Goal: Book appointment/travel/reservation

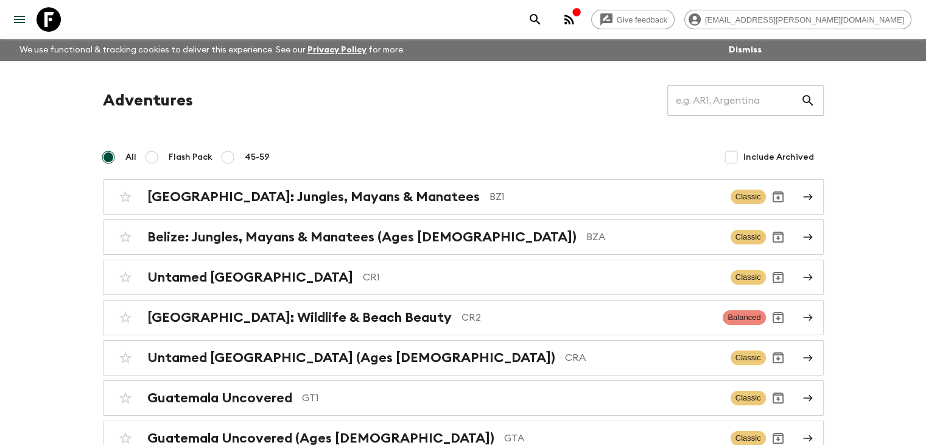
click at [228, 157] on input "45-59" at bounding box center [227, 157] width 15 height 15
radio input "true"
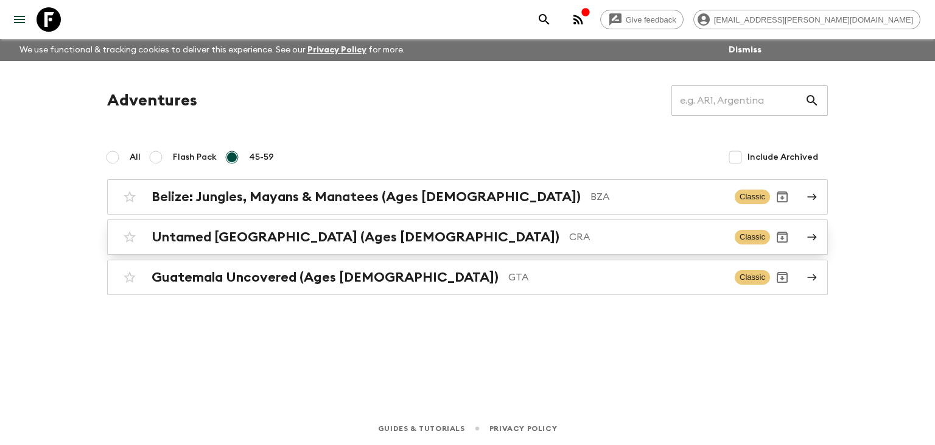
click at [229, 242] on h2 "Untamed [GEOGRAPHIC_DATA] (Ages [DEMOGRAPHIC_DATA])" at bounding box center [356, 237] width 408 height 16
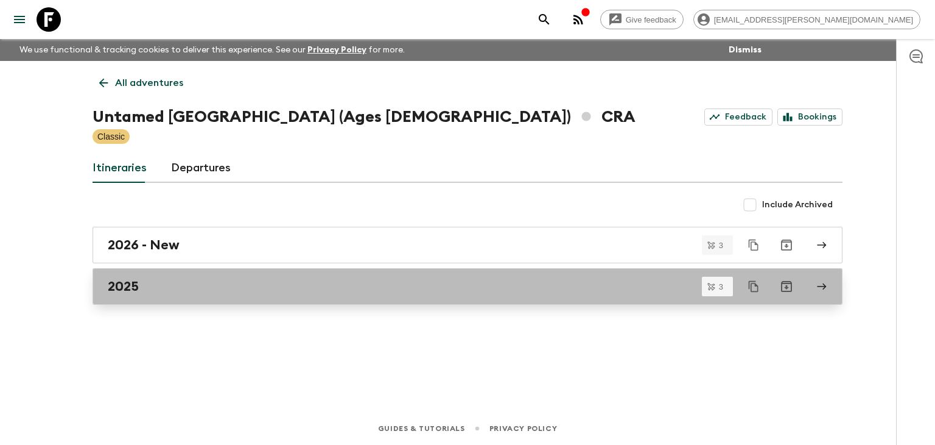
click at [144, 284] on div "2025" at bounding box center [456, 286] width 697 height 16
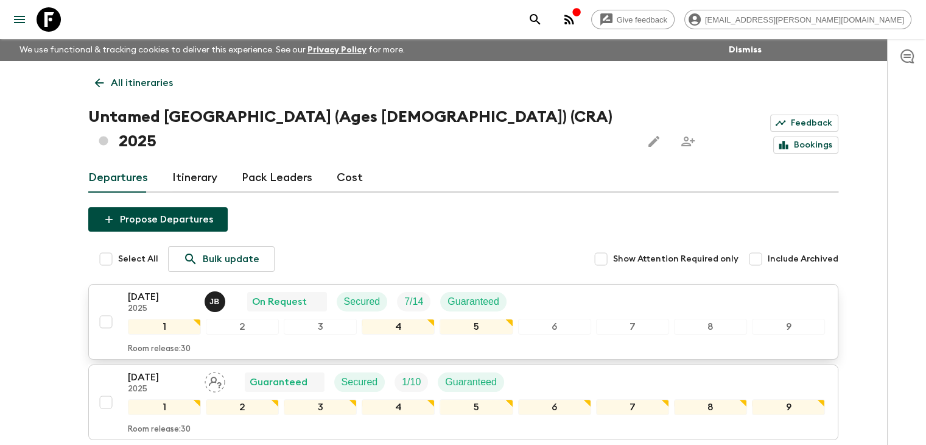
click at [164, 289] on p "[DATE]" at bounding box center [161, 296] width 67 height 15
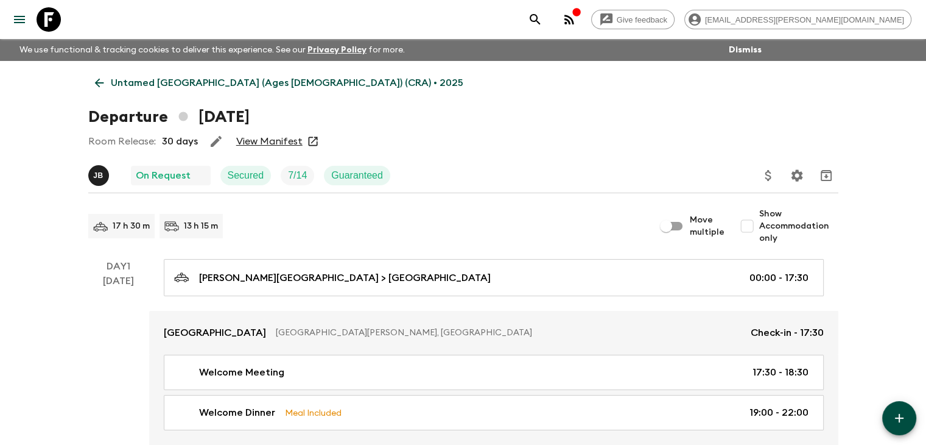
click at [253, 138] on link "View Manifest" at bounding box center [269, 141] width 66 height 12
